Goal: Information Seeking & Learning: Learn about a topic

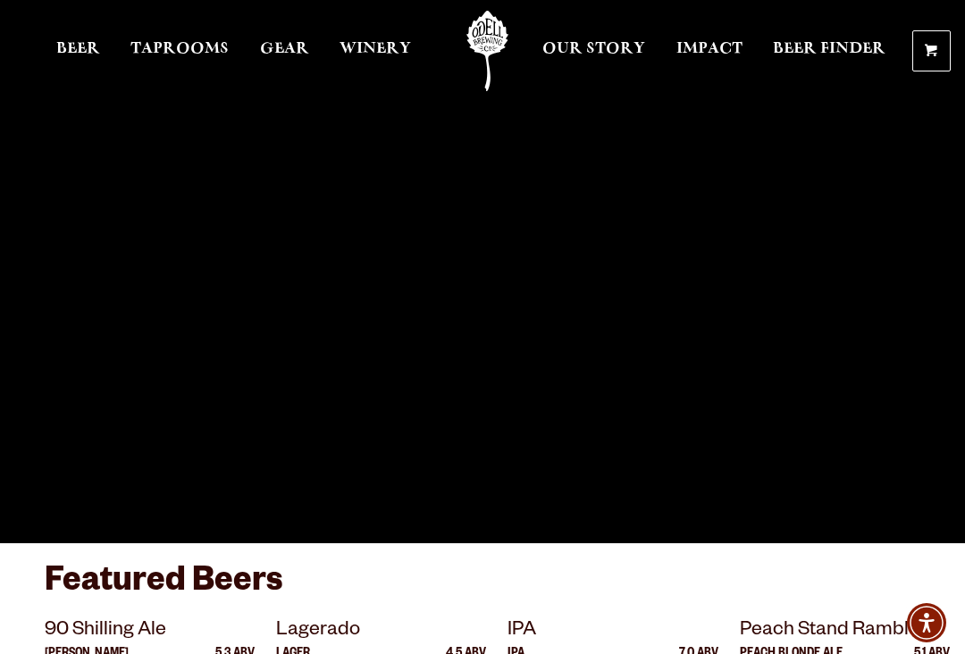
click at [182, 56] on span "Taprooms" at bounding box center [179, 49] width 98 height 14
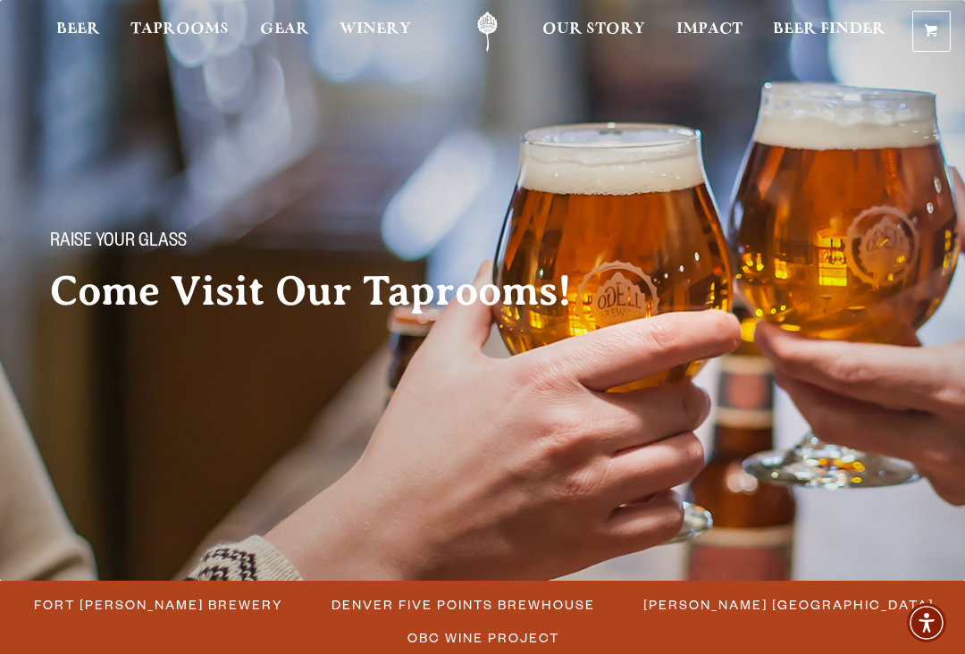
click at [169, 592] on span "Fort Collins Brewery" at bounding box center [158, 605] width 249 height 26
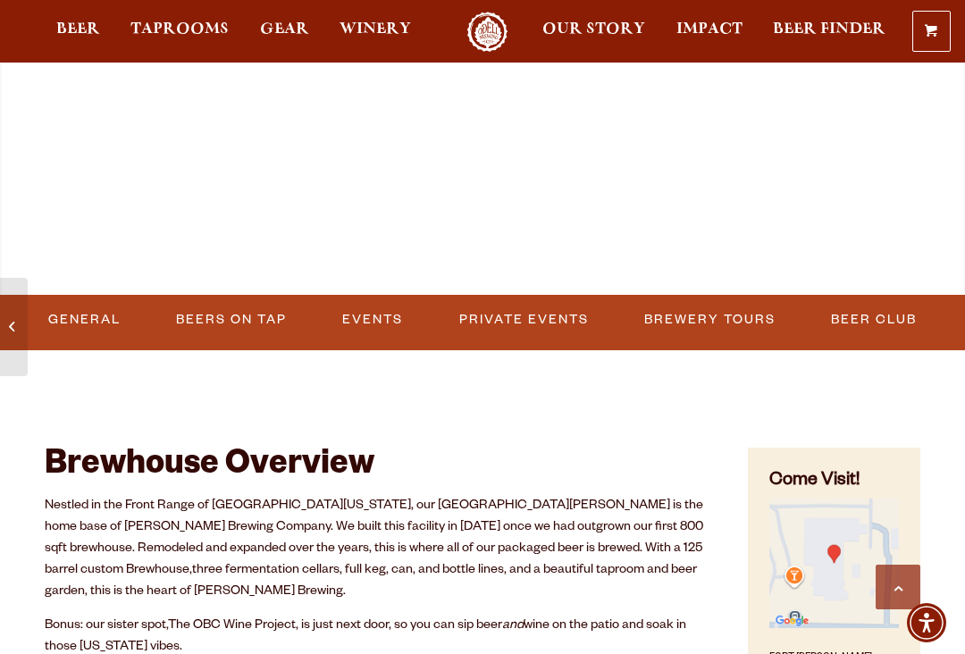
click at [375, 314] on link "Events" at bounding box center [372, 319] width 75 height 41
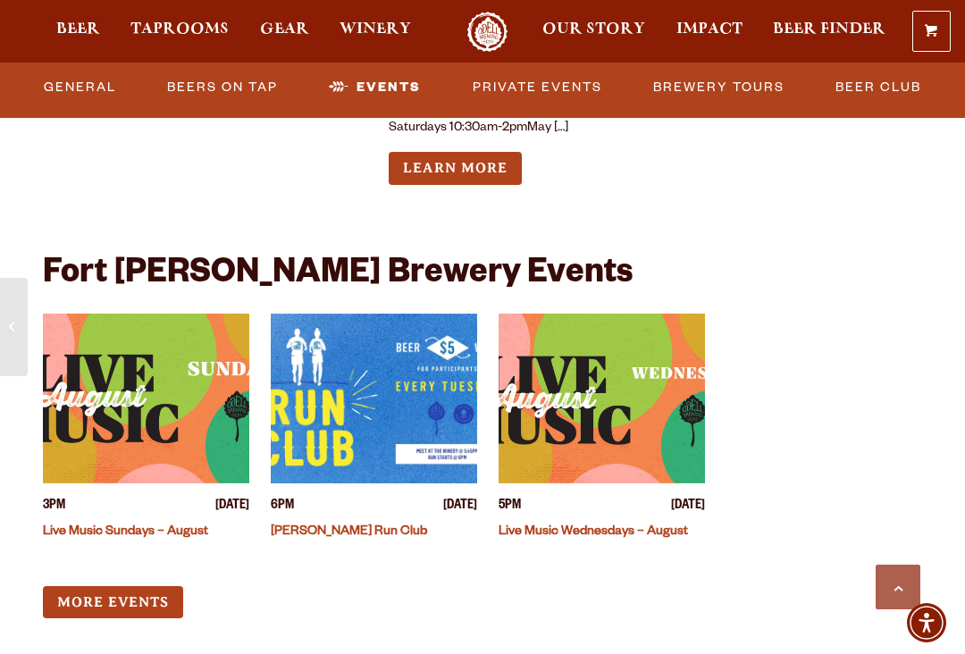
scroll to position [7303, 0]
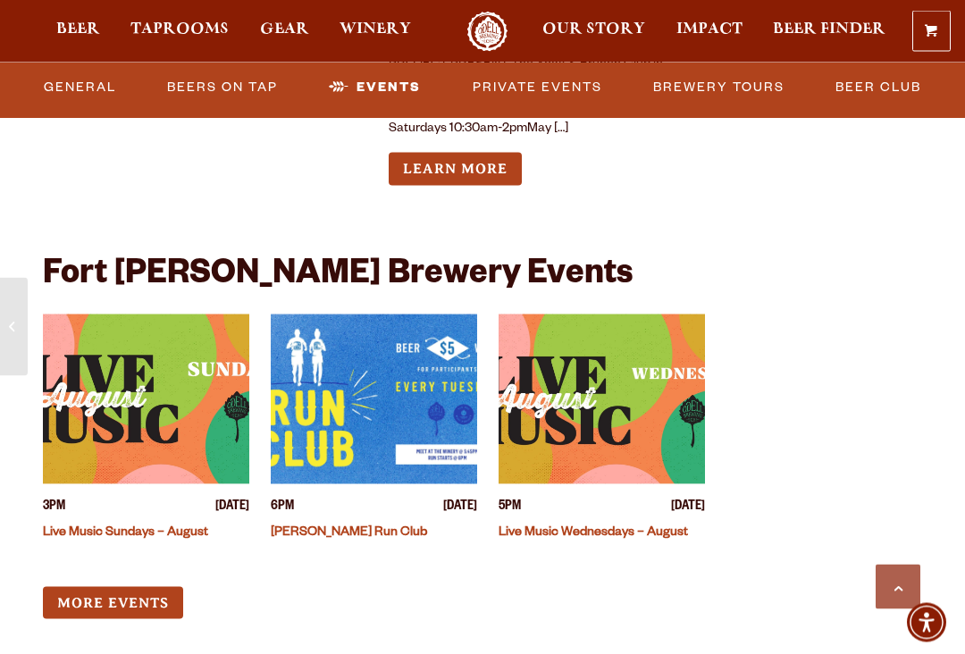
click at [176, 336] on img "View event details" at bounding box center [146, 400] width 206 height 170
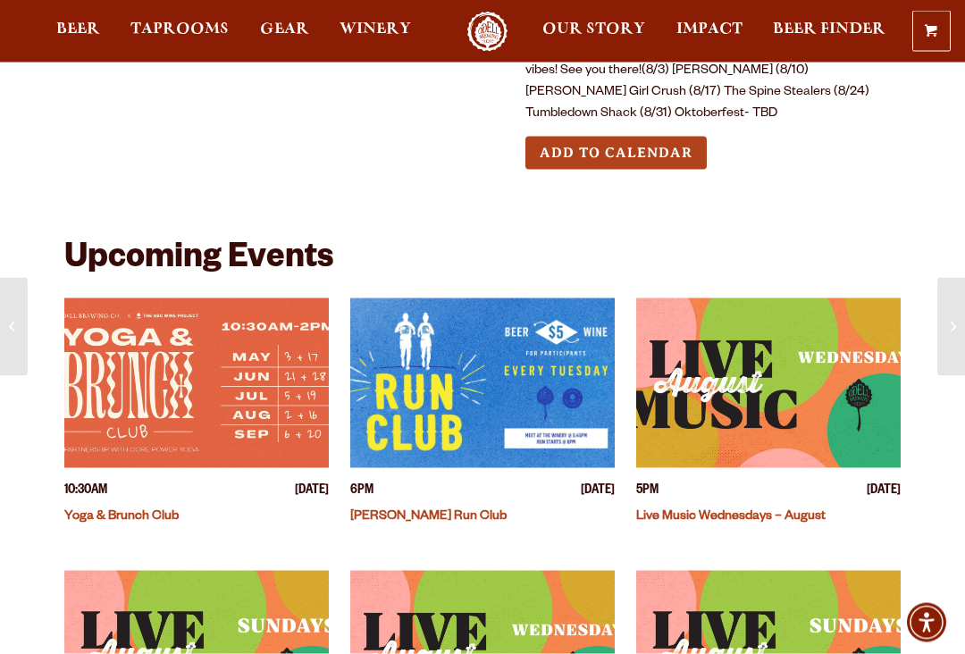
scroll to position [425, 0]
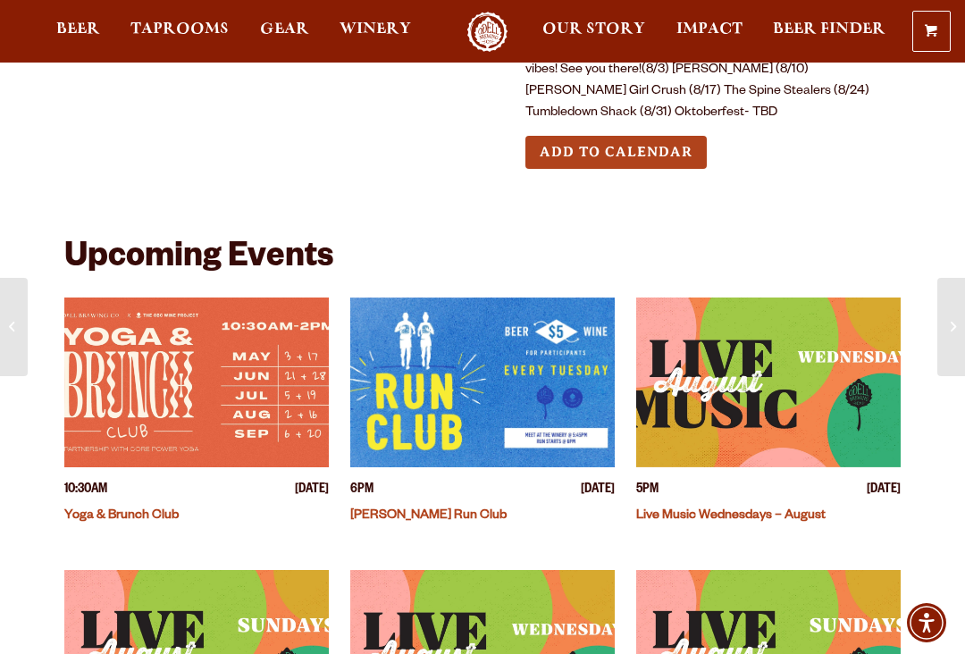
click at [958, 306] on link "Live Music Sundays – August" at bounding box center [951, 327] width 28 height 98
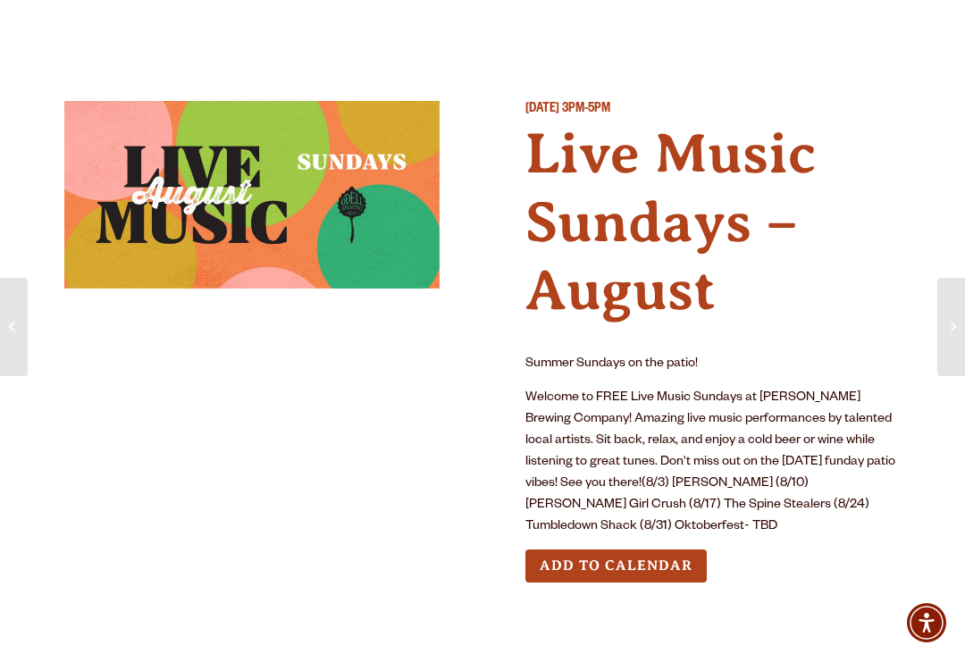
scroll to position [0, 0]
